Goal: Navigation & Orientation: Find specific page/section

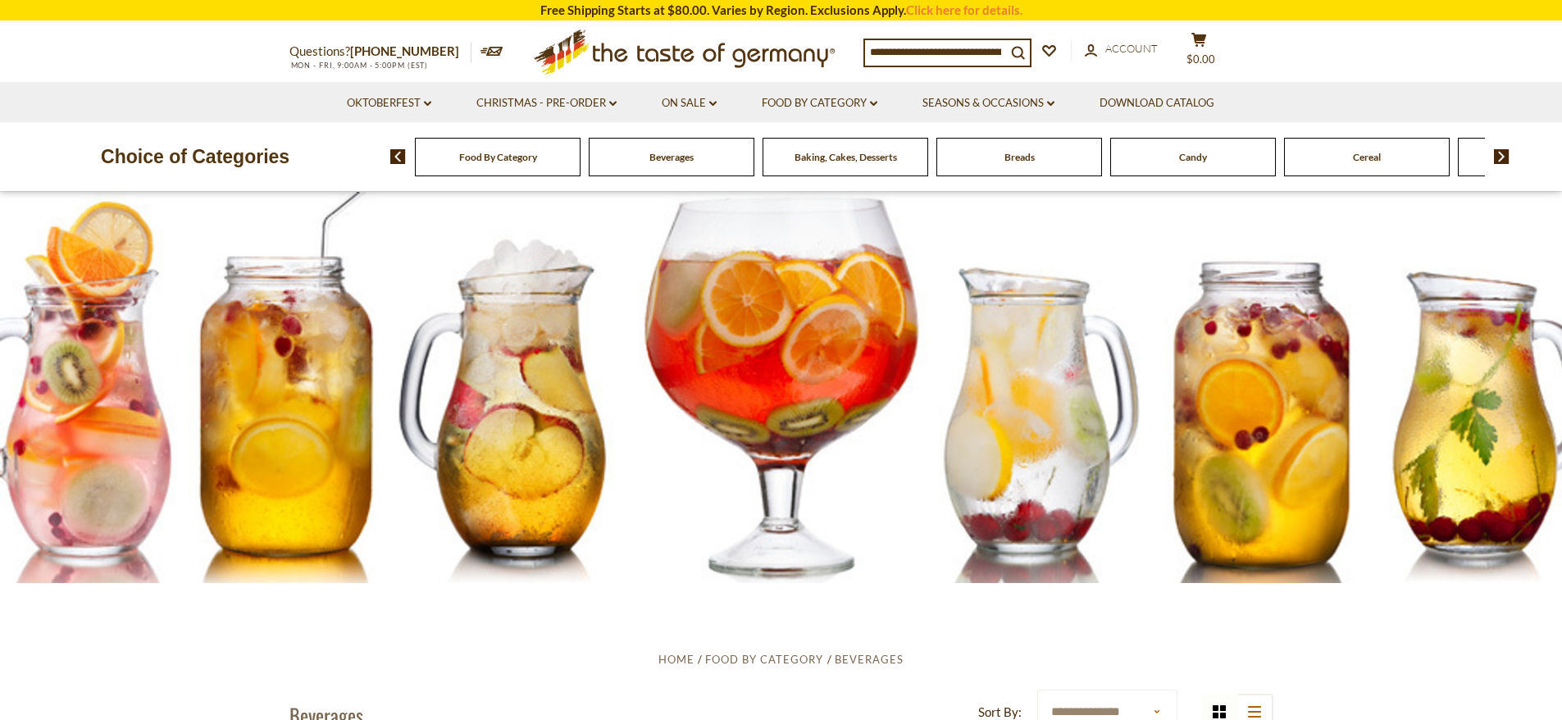
click at [1512, 157] on div "Food By Category [GEOGRAPHIC_DATA] Baking, Cakes, Desserts Breads Candy Cereal …" at bounding box center [976, 156] width 1172 height 39
click at [1505, 158] on img at bounding box center [1502, 156] width 16 height 15
click at [1505, 159] on img at bounding box center [1502, 156] width 16 height 15
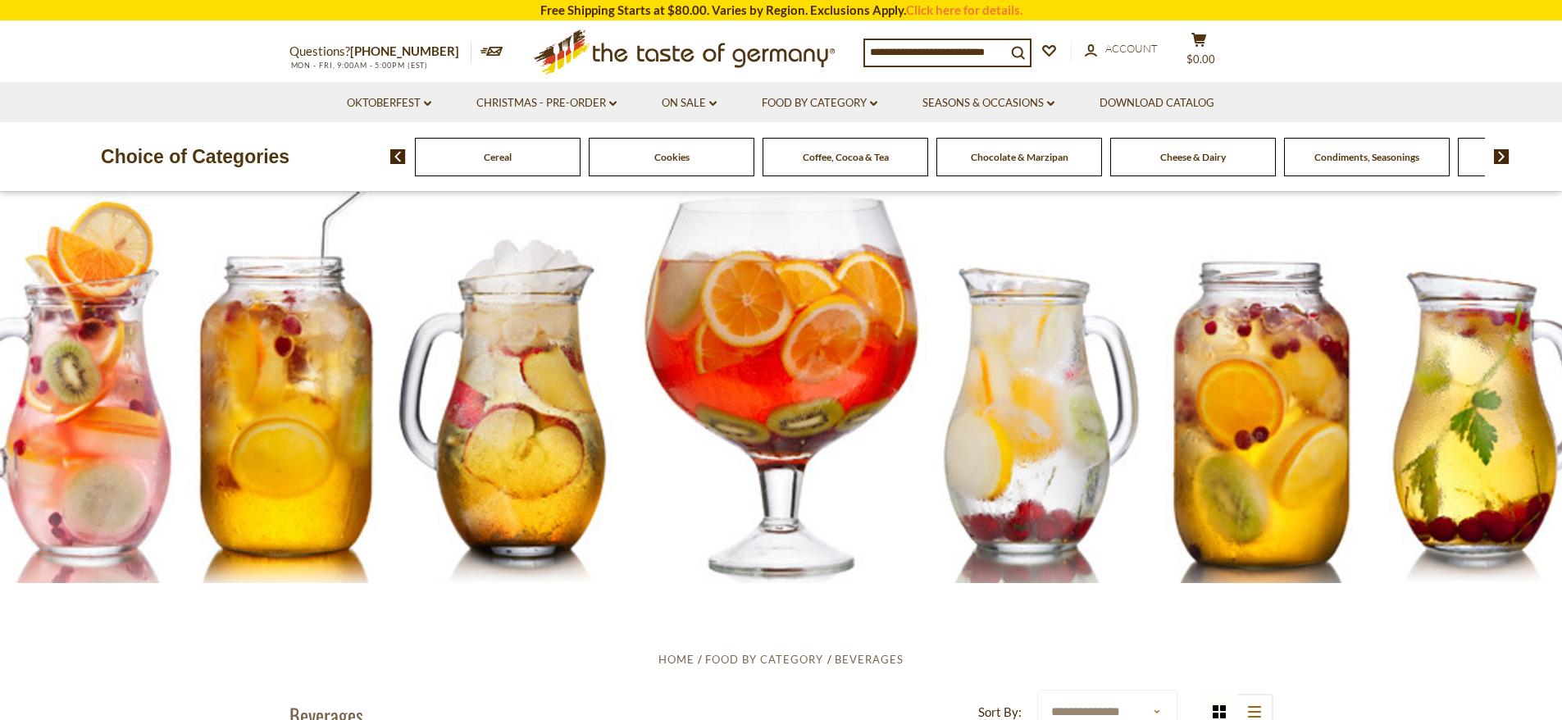
click at [1505, 159] on img at bounding box center [1502, 156] width 16 height 15
click at [1498, 149] on img at bounding box center [1502, 156] width 16 height 15
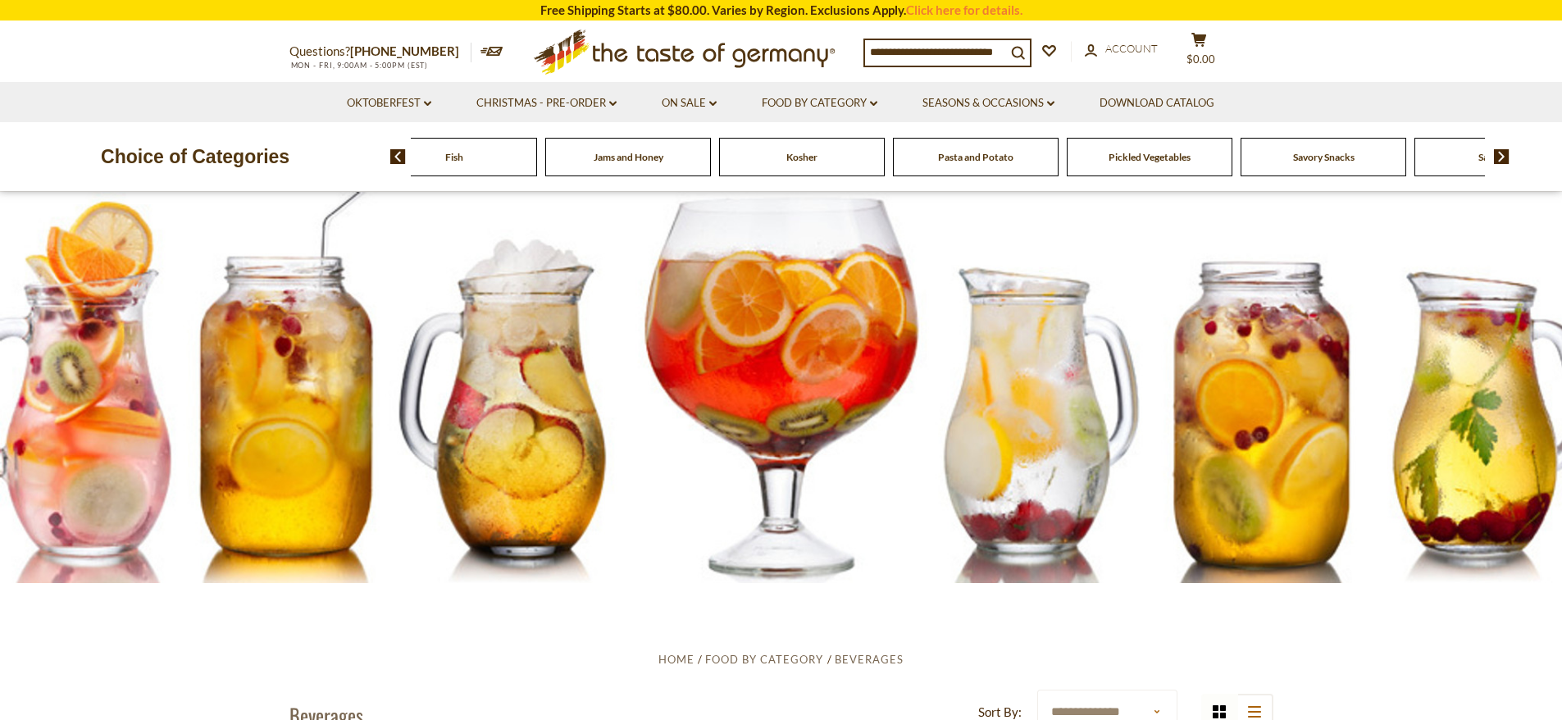
click at [1498, 149] on img at bounding box center [1502, 156] width 16 height 15
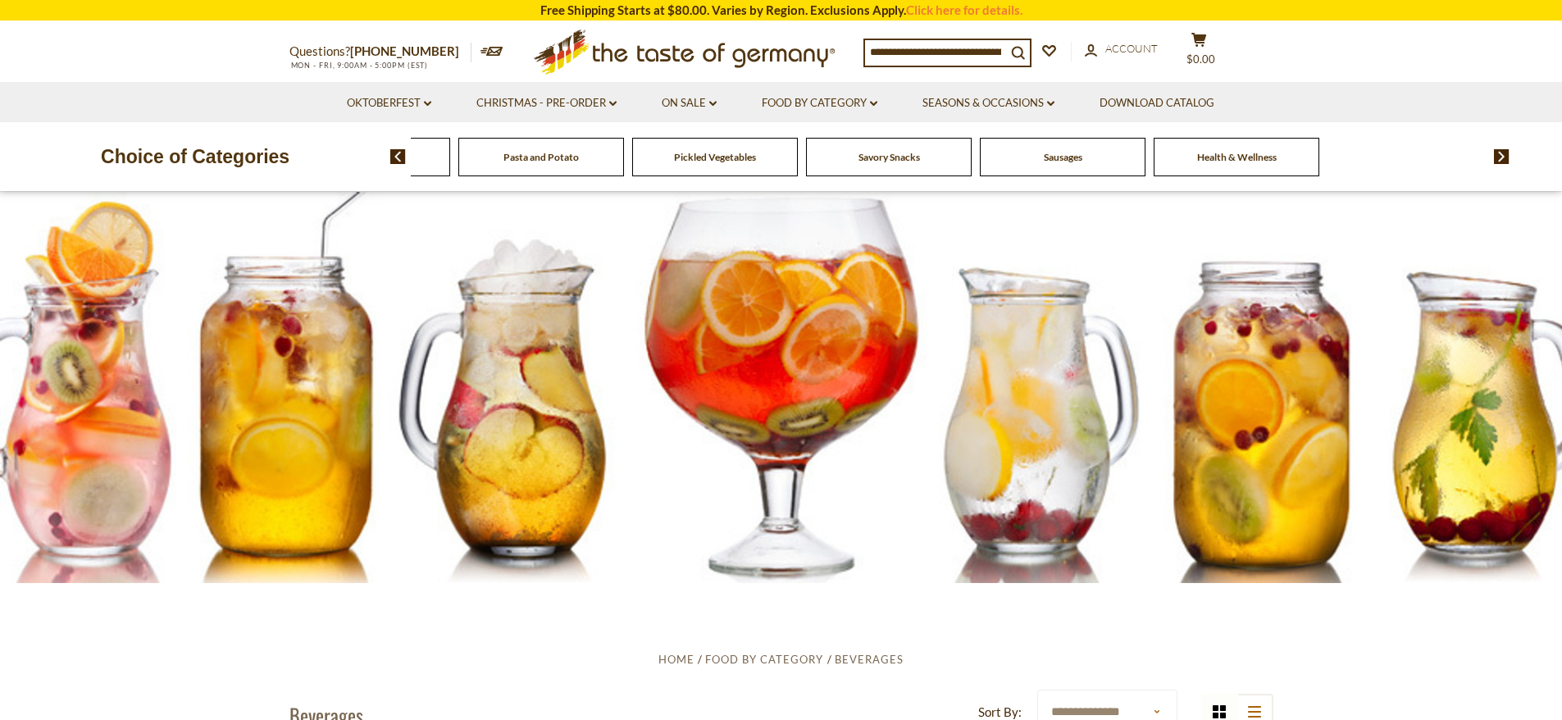
click at [1498, 149] on img at bounding box center [1502, 156] width 16 height 15
click at [393, 157] on img at bounding box center [398, 156] width 16 height 15
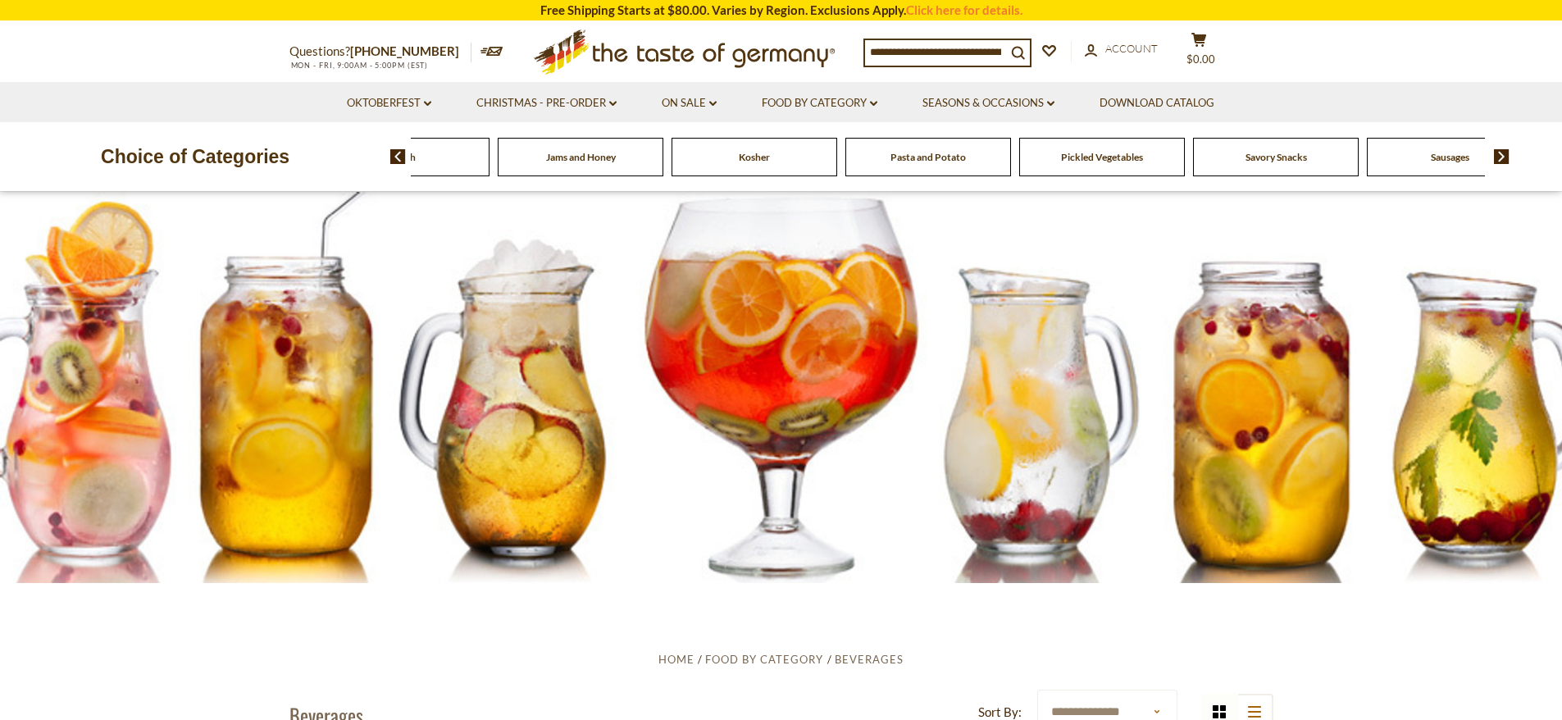
click at [393, 157] on img at bounding box center [398, 156] width 16 height 15
